Goal: Find specific page/section: Find specific page/section

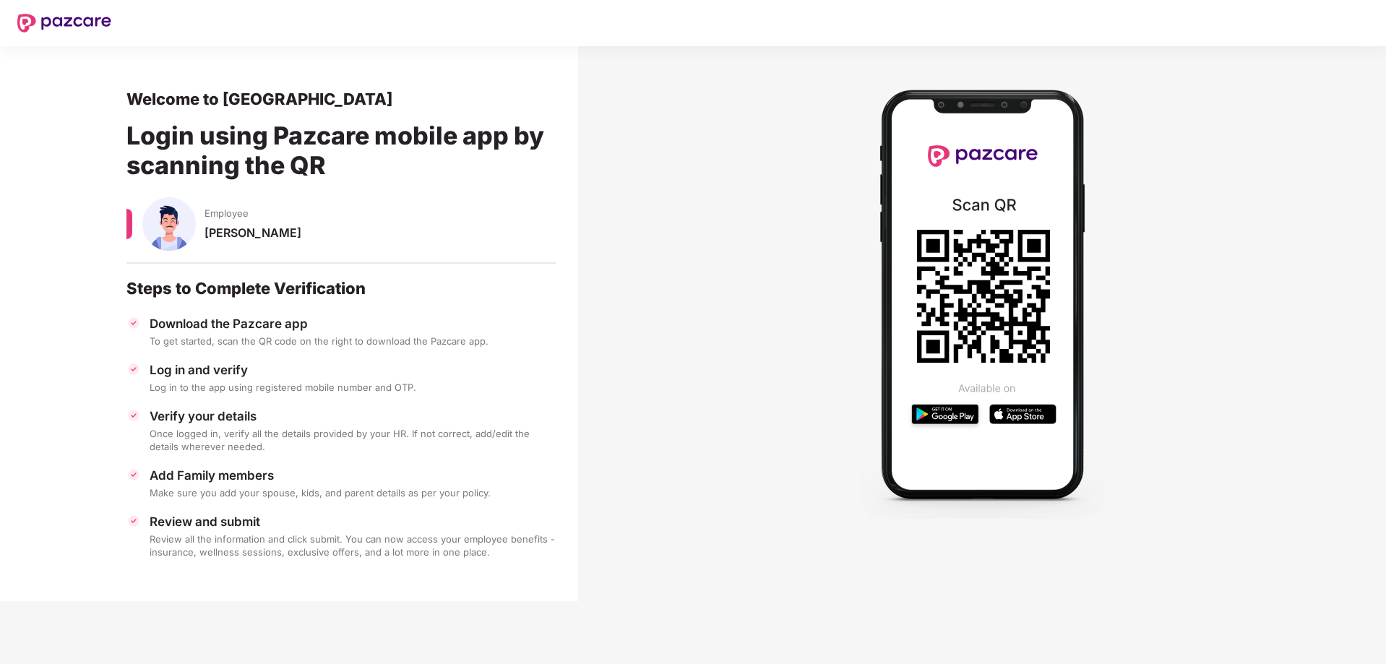
click at [91, 20] on img at bounding box center [64, 23] width 94 height 19
click at [28, 24] on img at bounding box center [64, 23] width 94 height 19
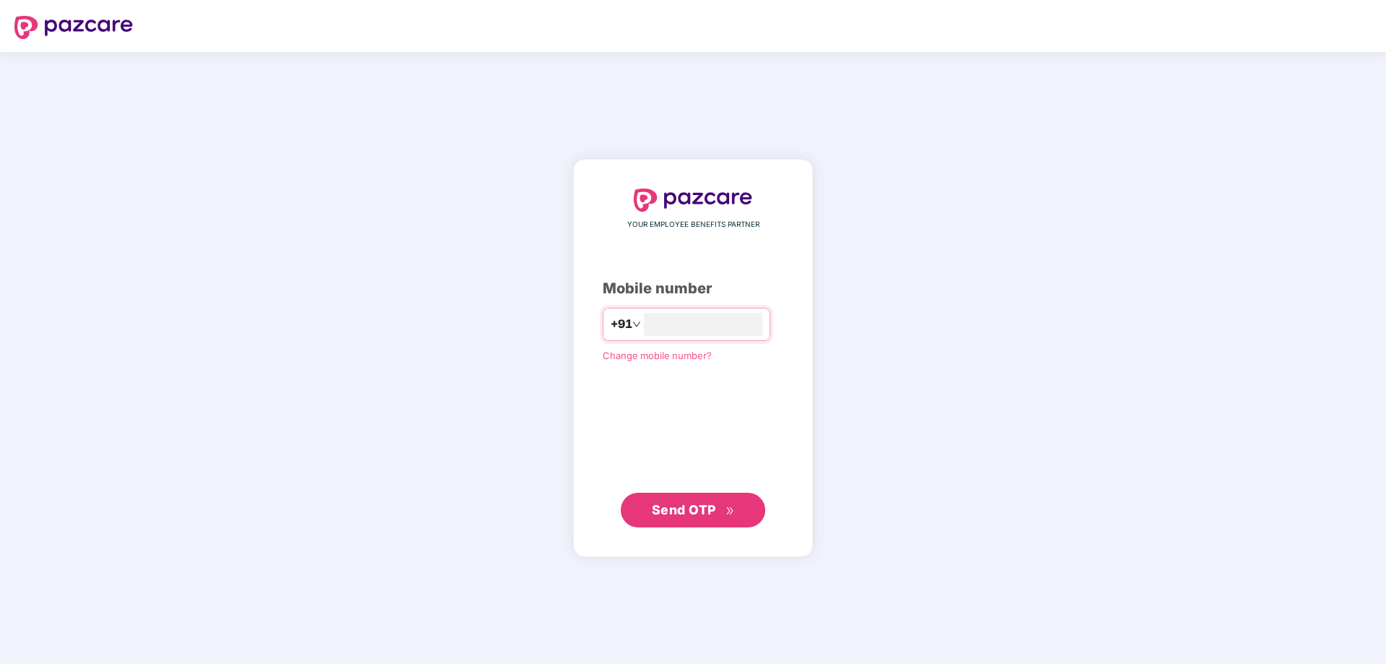
type input "**********"
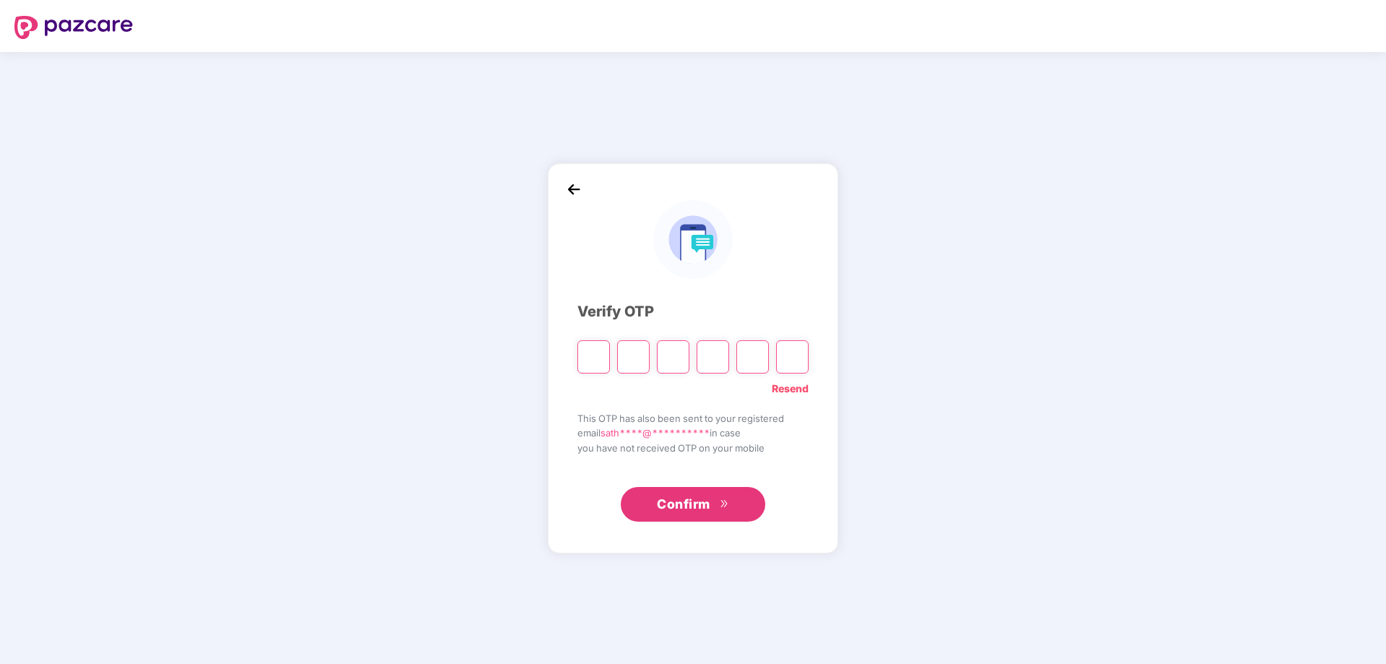
type input "*"
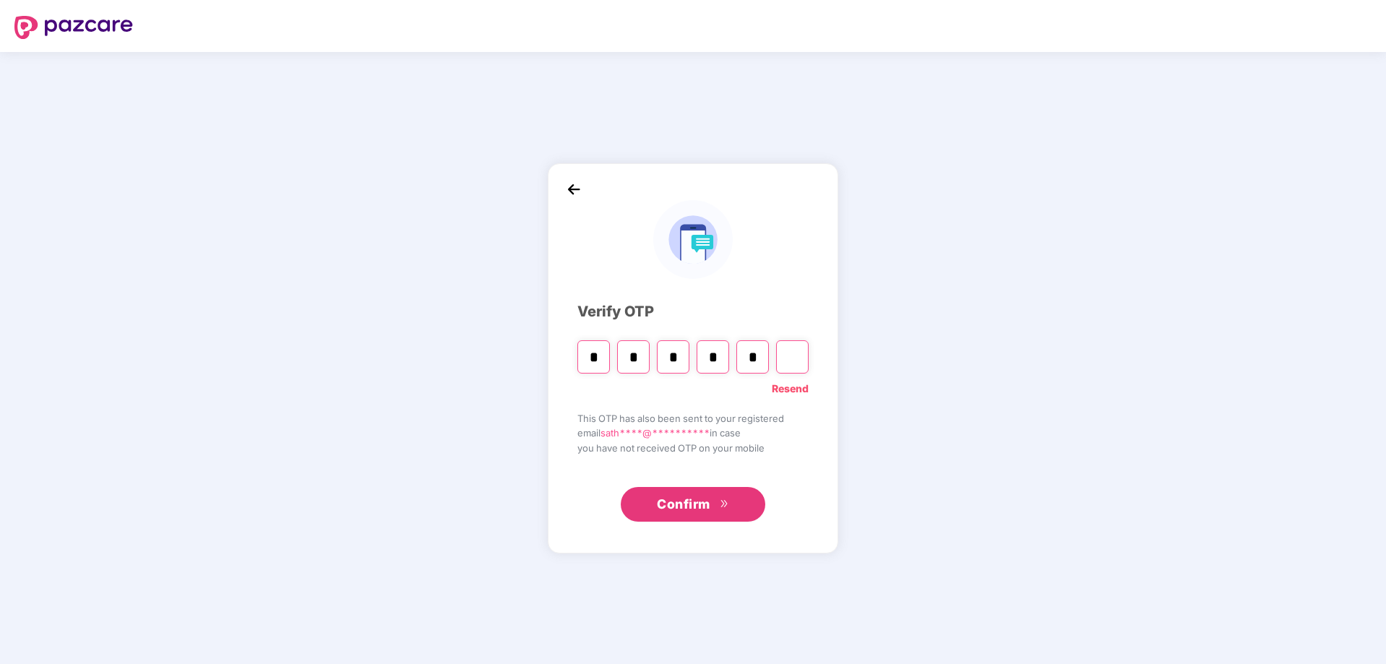
type input "*"
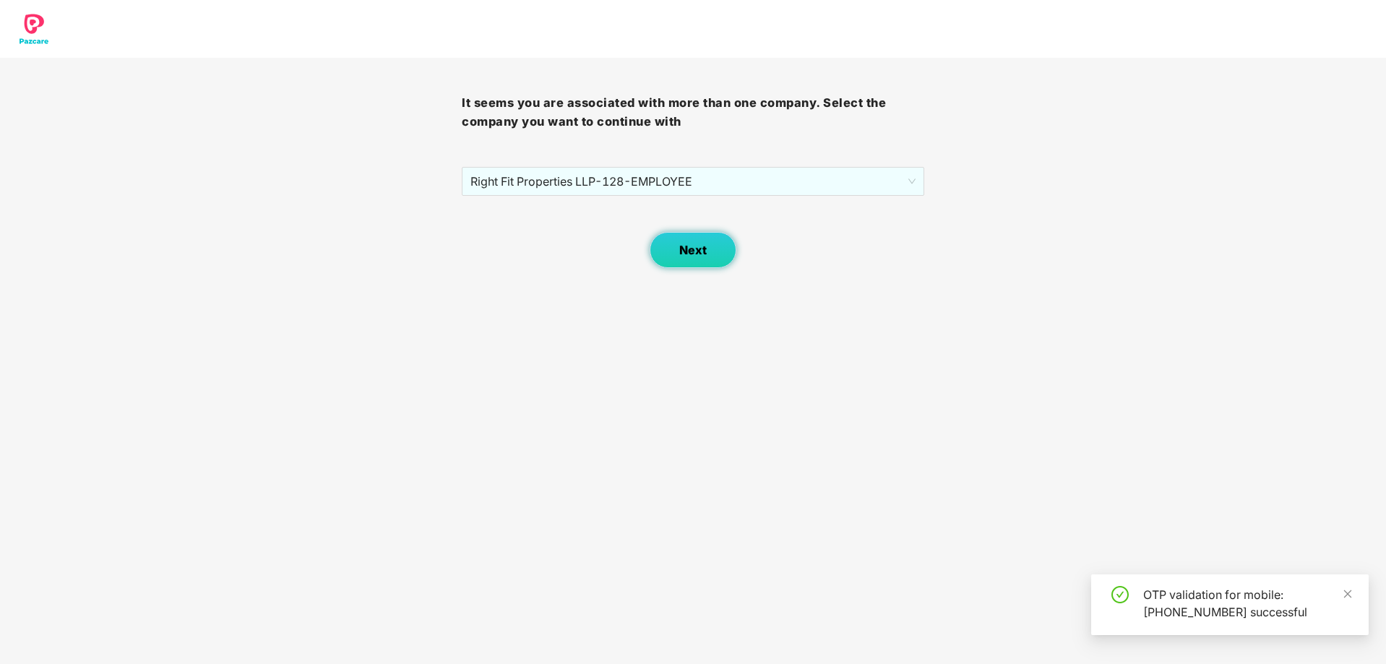
click at [707, 249] on button "Next" at bounding box center [692, 250] width 87 height 36
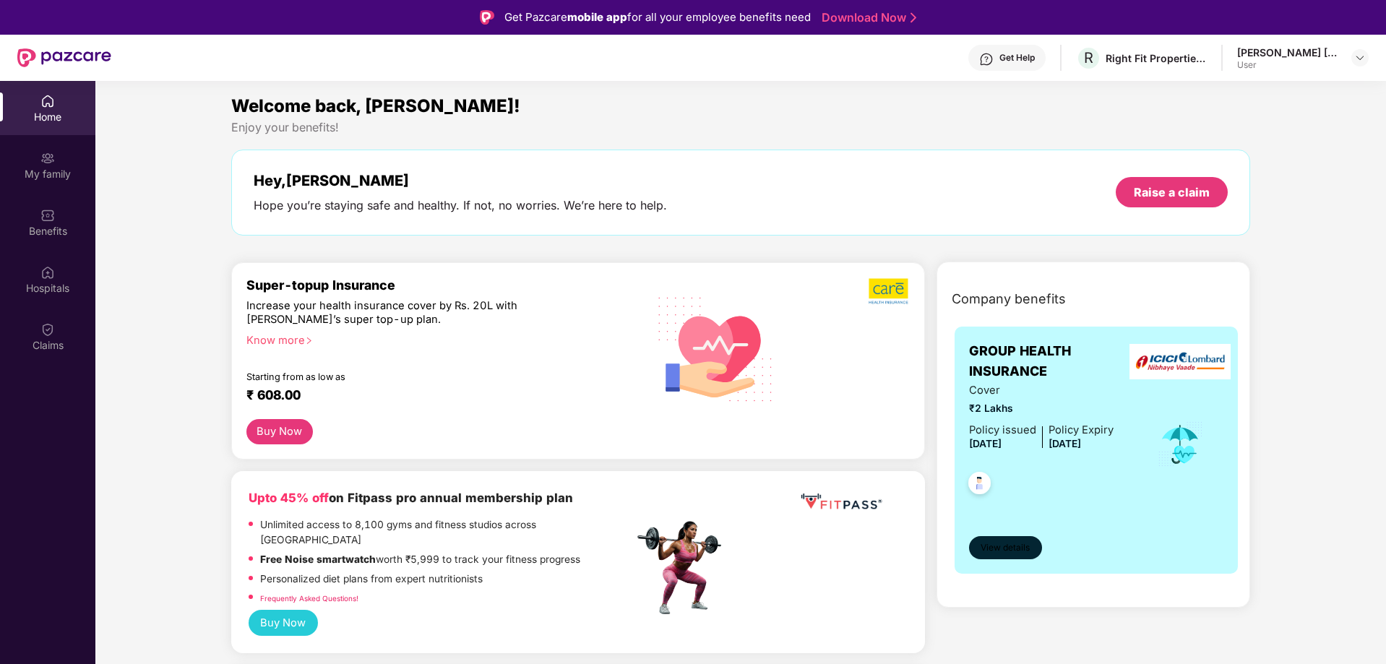
click at [1019, 550] on span "View details" at bounding box center [1004, 548] width 49 height 14
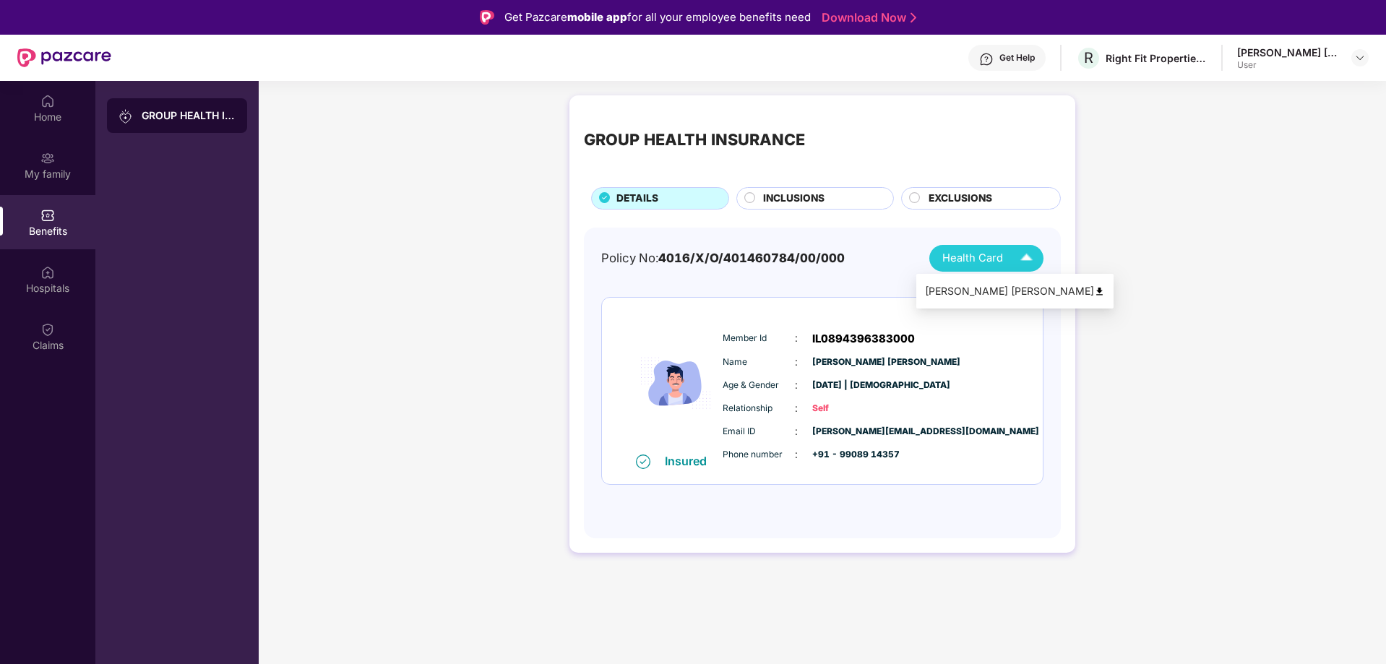
click at [982, 255] on span "Health Card" at bounding box center [972, 258] width 61 height 17
click at [1007, 287] on div "[PERSON_NAME] [PERSON_NAME]" at bounding box center [1015, 291] width 180 height 16
